Goal: Task Accomplishment & Management: Complete application form

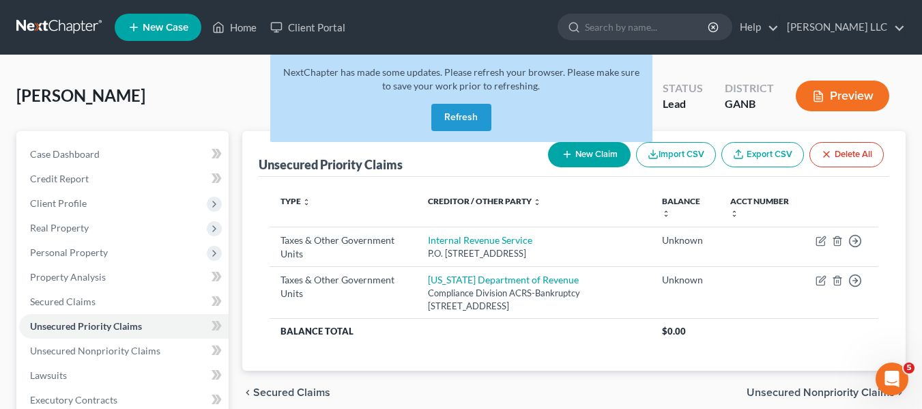
click at [469, 123] on button "Refresh" at bounding box center [461, 117] width 60 height 27
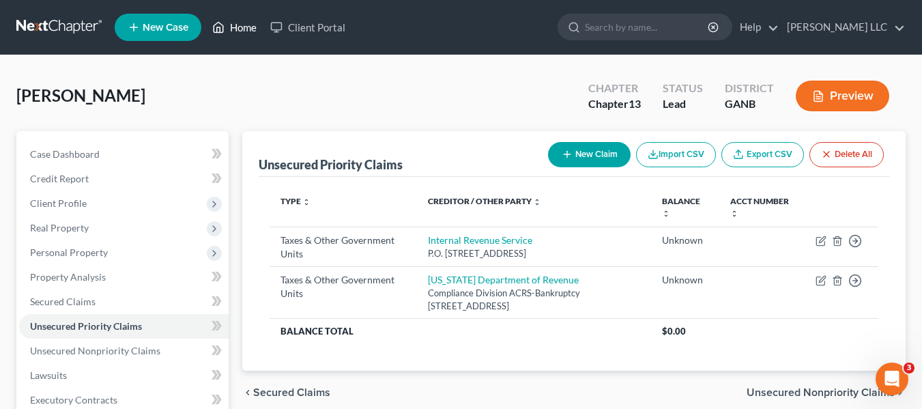
click at [251, 27] on link "Home" at bounding box center [234, 27] width 58 height 25
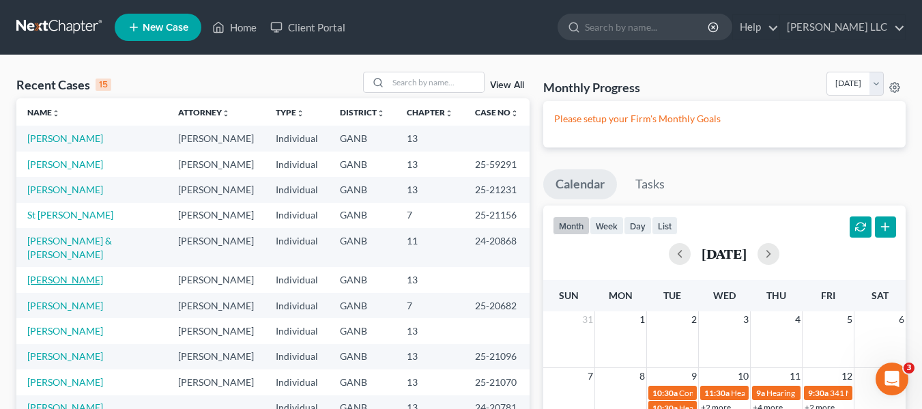
click at [67, 274] on link "[PERSON_NAME]" at bounding box center [65, 280] width 76 height 12
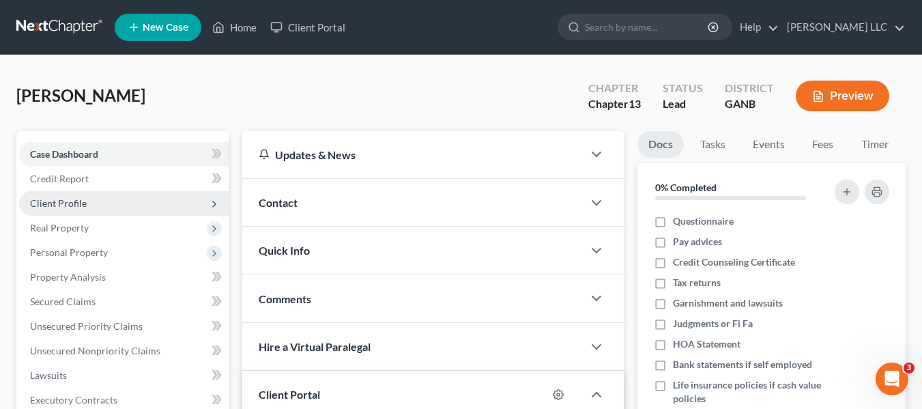
click at [76, 203] on span "Client Profile" at bounding box center [58, 203] width 57 height 12
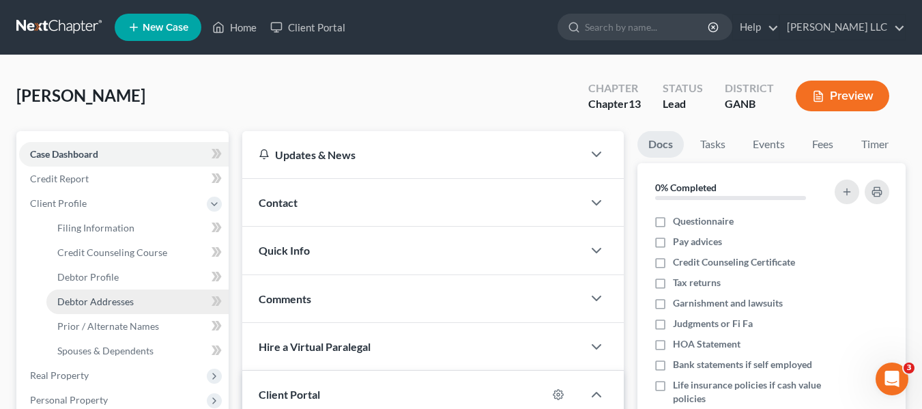
click at [96, 301] on span "Debtor Addresses" at bounding box center [95, 301] width 76 height 12
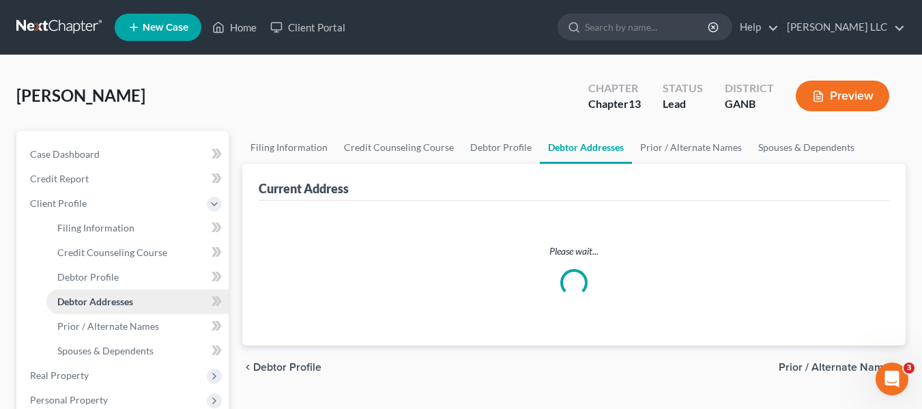
select select "0"
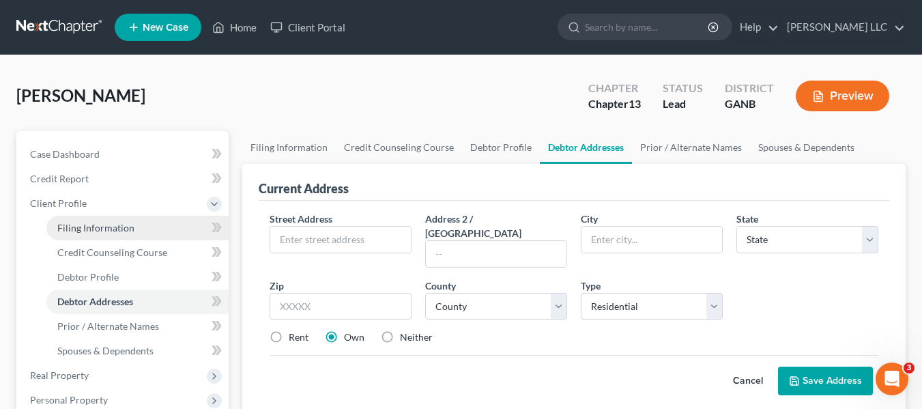
click at [74, 228] on span "Filing Information" at bounding box center [95, 228] width 77 height 12
select select "1"
select select "0"
select select "3"
select select "10"
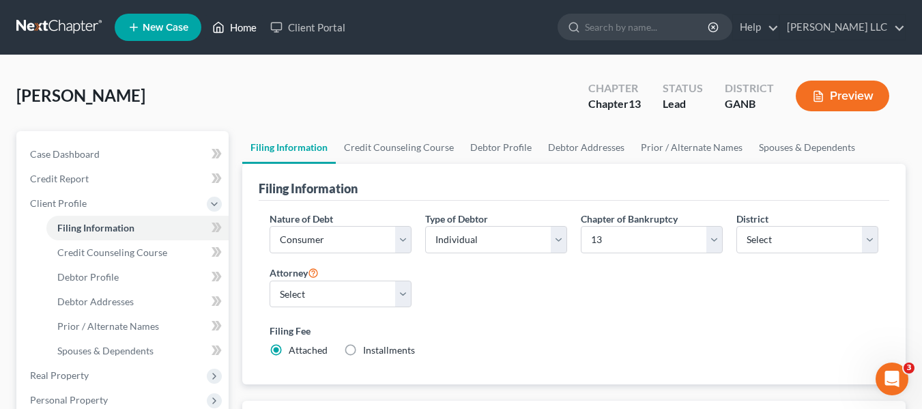
click at [244, 29] on link "Home" at bounding box center [234, 27] width 58 height 25
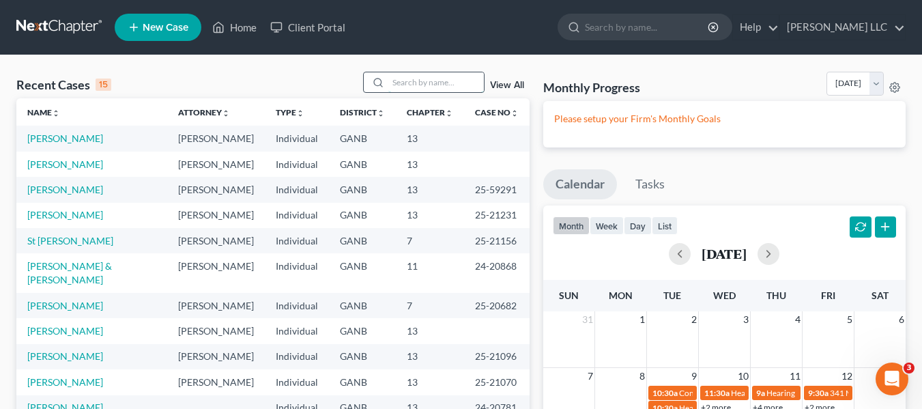
click at [429, 83] on input "search" at bounding box center [435, 82] width 95 height 20
type input "[PERSON_NAME]"
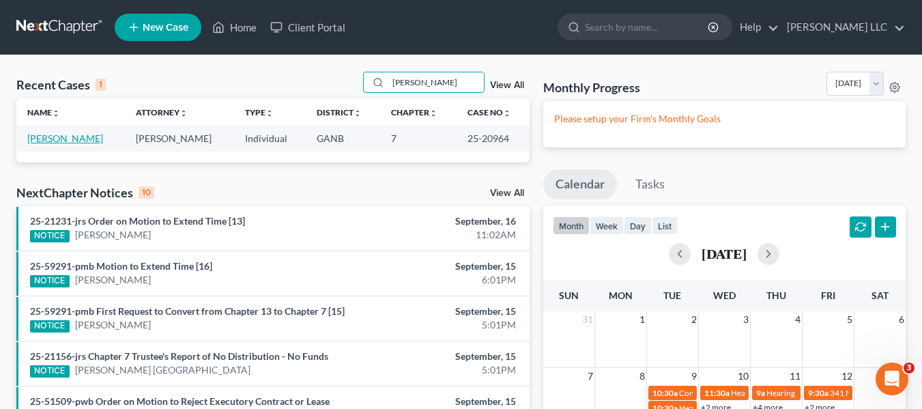
click at [71, 136] on link "[PERSON_NAME]" at bounding box center [65, 138] width 76 height 12
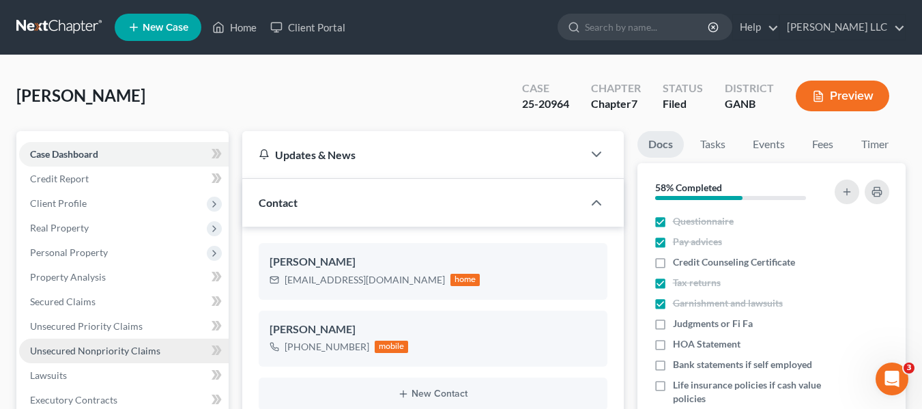
click at [93, 348] on span "Unsecured Nonpriority Claims" at bounding box center [95, 350] width 130 height 12
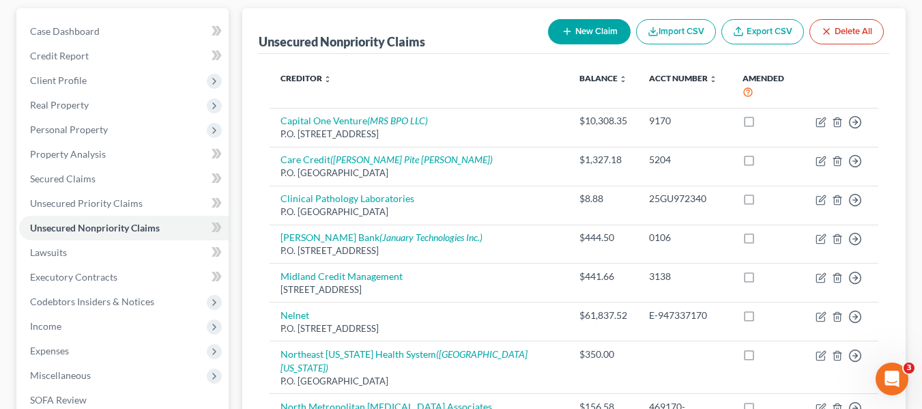
scroll to position [95, 0]
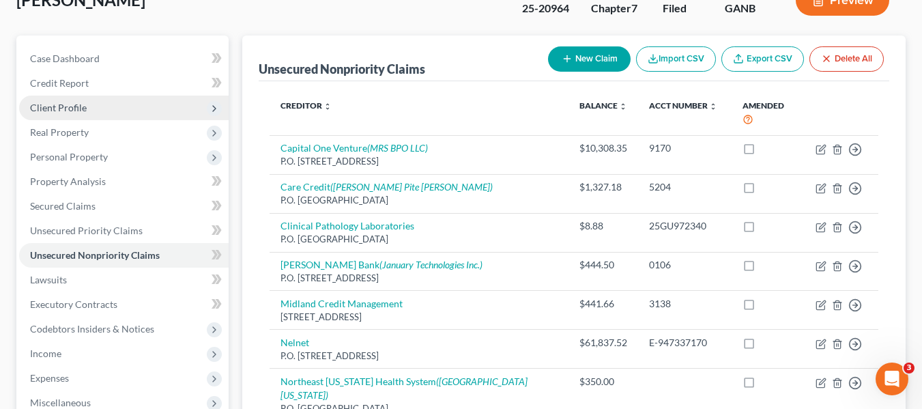
click at [76, 114] on span "Client Profile" at bounding box center [123, 107] width 209 height 25
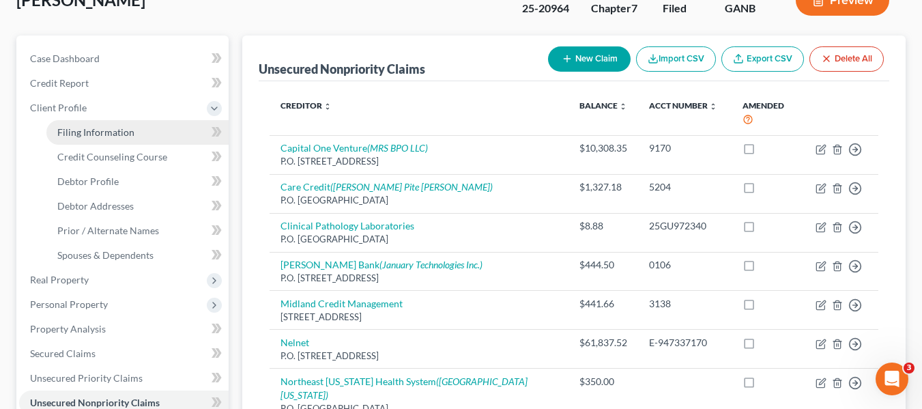
click at [104, 131] on span "Filing Information" at bounding box center [95, 132] width 77 height 12
select select "1"
select select "0"
select select "19"
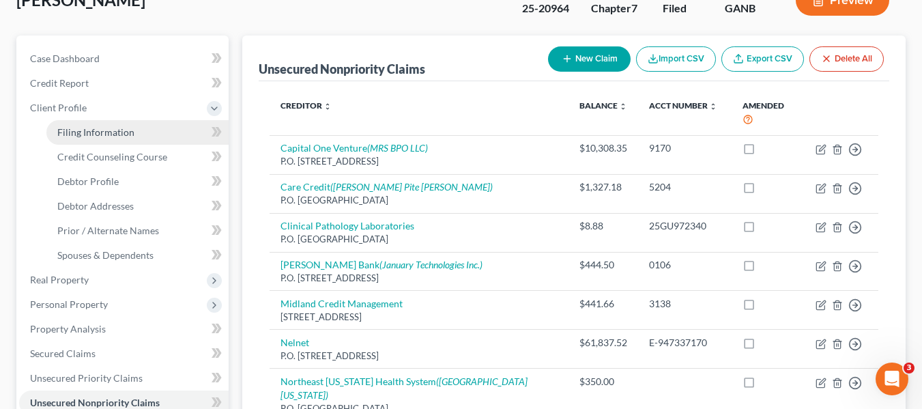
select select "0"
select select "10"
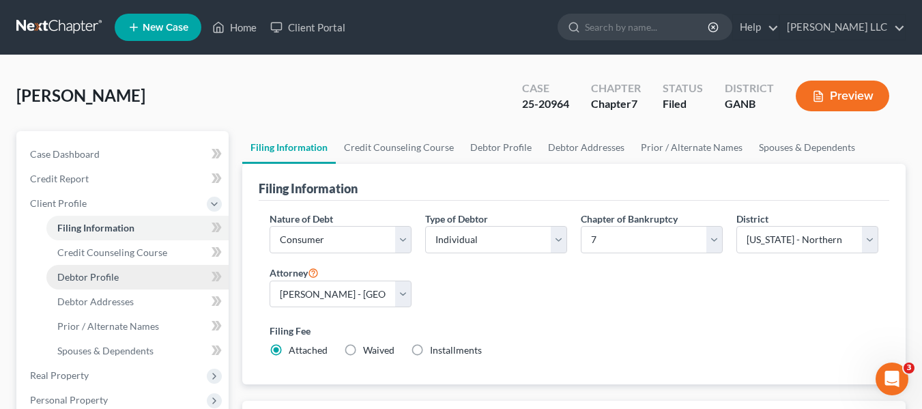
click at [106, 280] on span "Debtor Profile" at bounding box center [87, 277] width 61 height 12
select select "3"
select select "0"
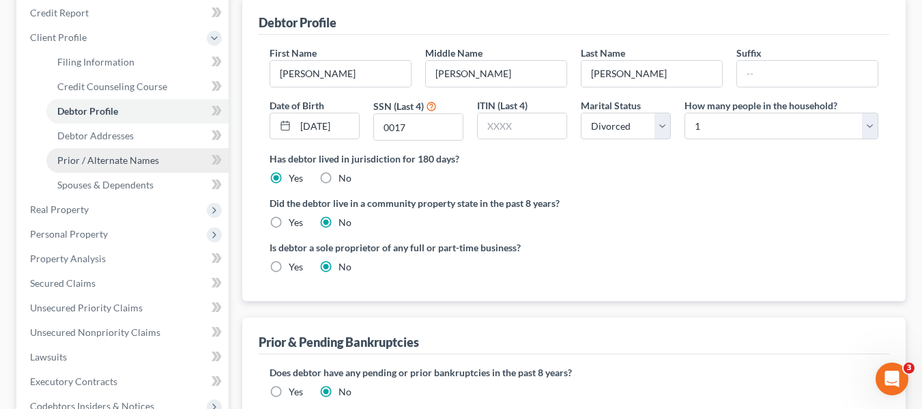
scroll to position [205, 0]
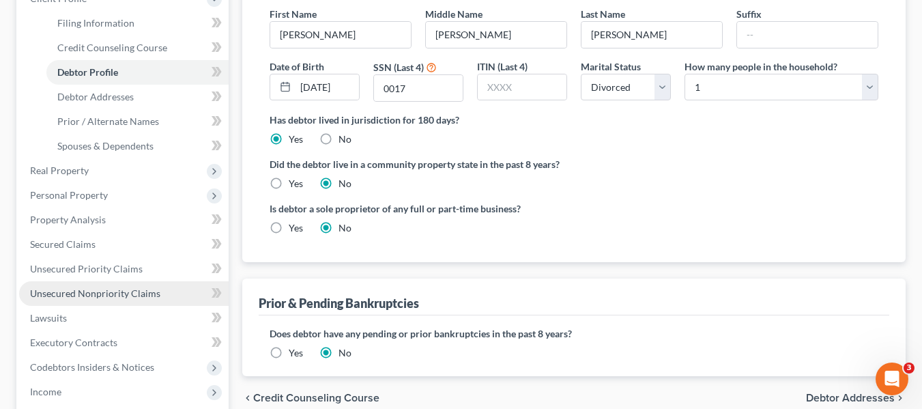
click at [139, 300] on link "Unsecured Nonpriority Claims" at bounding box center [123, 293] width 209 height 25
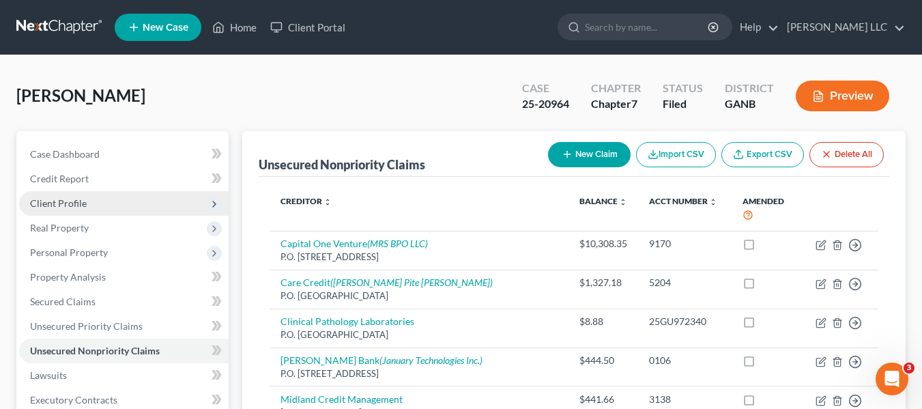
click at [55, 201] on span "Client Profile" at bounding box center [58, 203] width 57 height 12
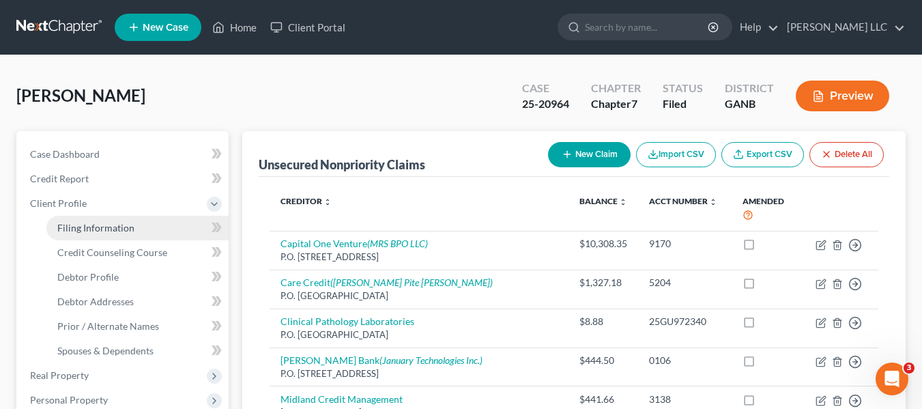
click at [76, 224] on span "Filing Information" at bounding box center [95, 228] width 77 height 12
select select "1"
select select "0"
select select "19"
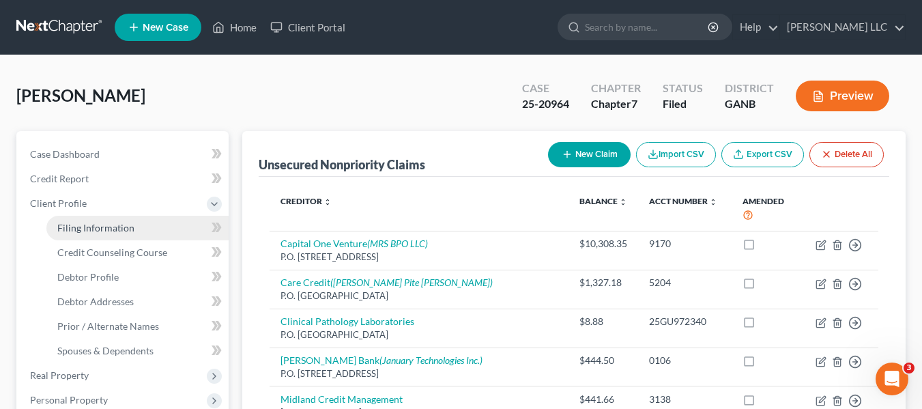
select select "0"
select select "10"
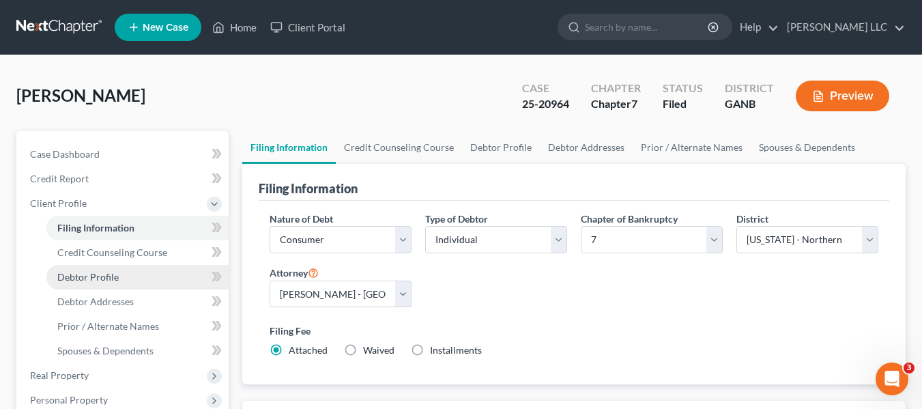
click at [84, 280] on span "Debtor Profile" at bounding box center [87, 277] width 61 height 12
select select "3"
select select "0"
